Goal: Navigation & Orientation: Find specific page/section

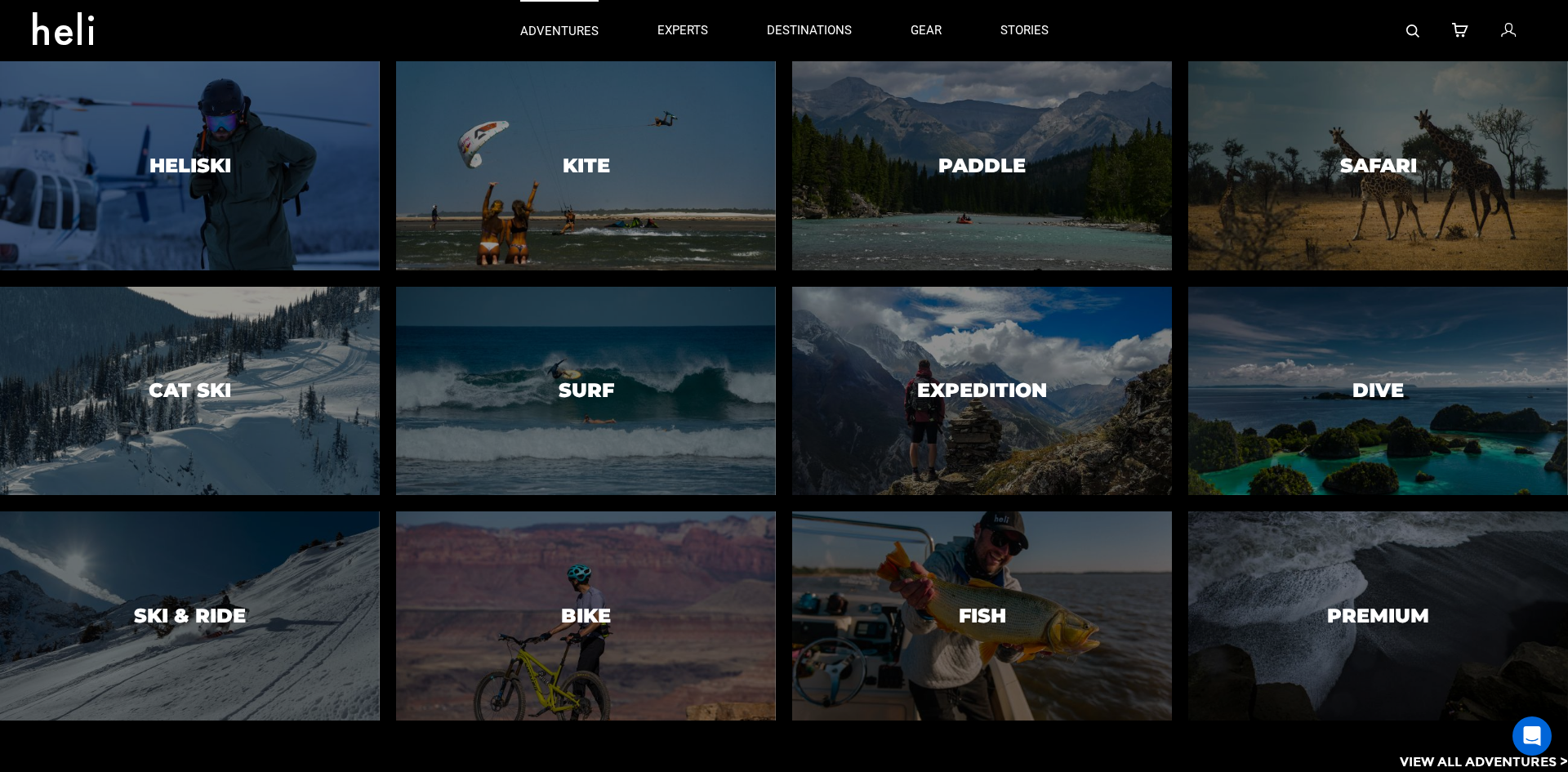
click at [427, 13] on div "adventures adventures experts destinations gear stories search cart sign in Hel…" at bounding box center [784, 30] width 1528 height 61
click at [543, 35] on p "adventures" at bounding box center [559, 31] width 78 height 18
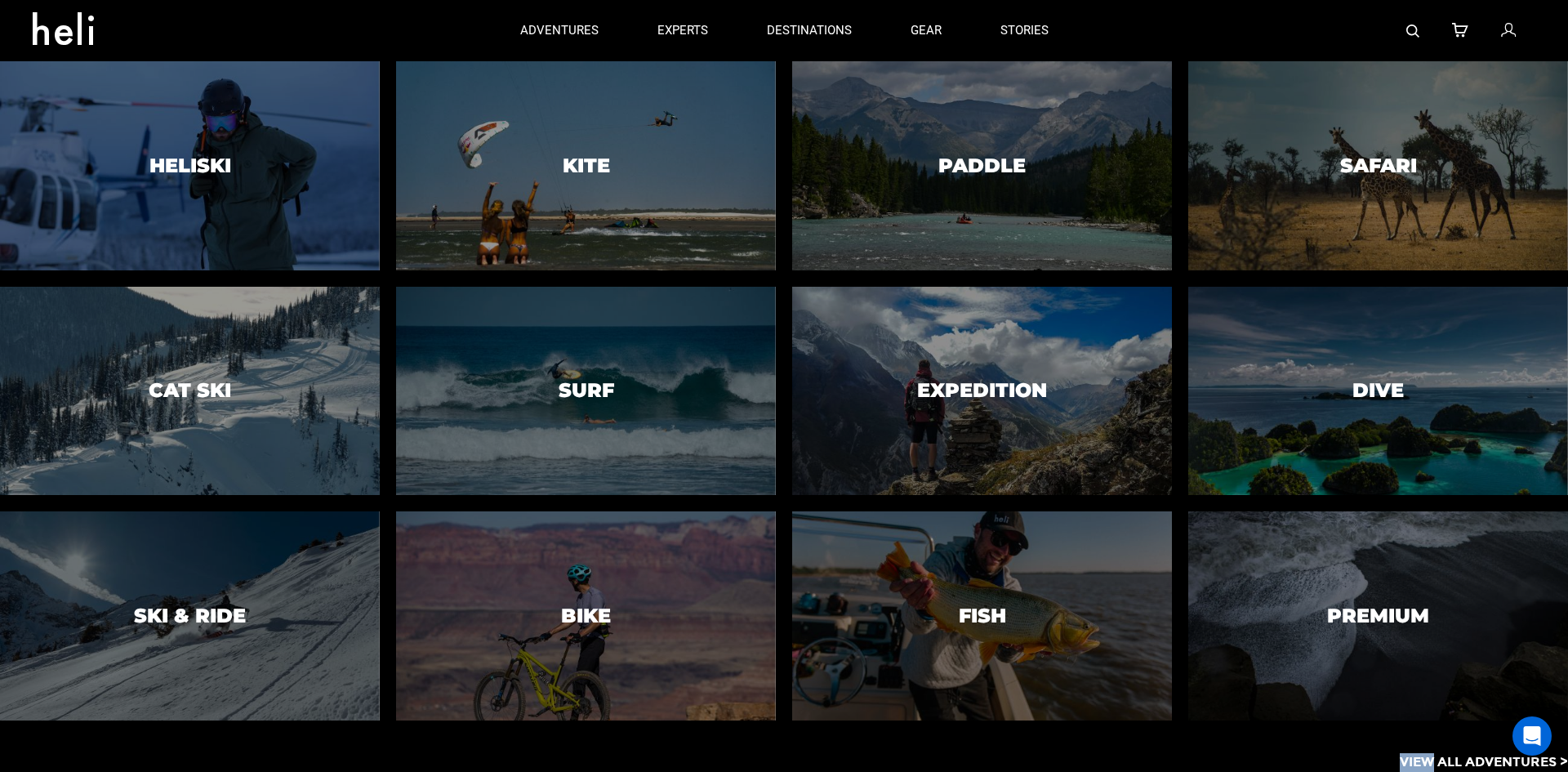
click at [1422, 756] on p "View All Adventures >" at bounding box center [1485, 762] width 169 height 19
click at [1426, 754] on p "View All Adventures >" at bounding box center [1485, 762] width 169 height 19
